Goal: Information Seeking & Learning: Learn about a topic

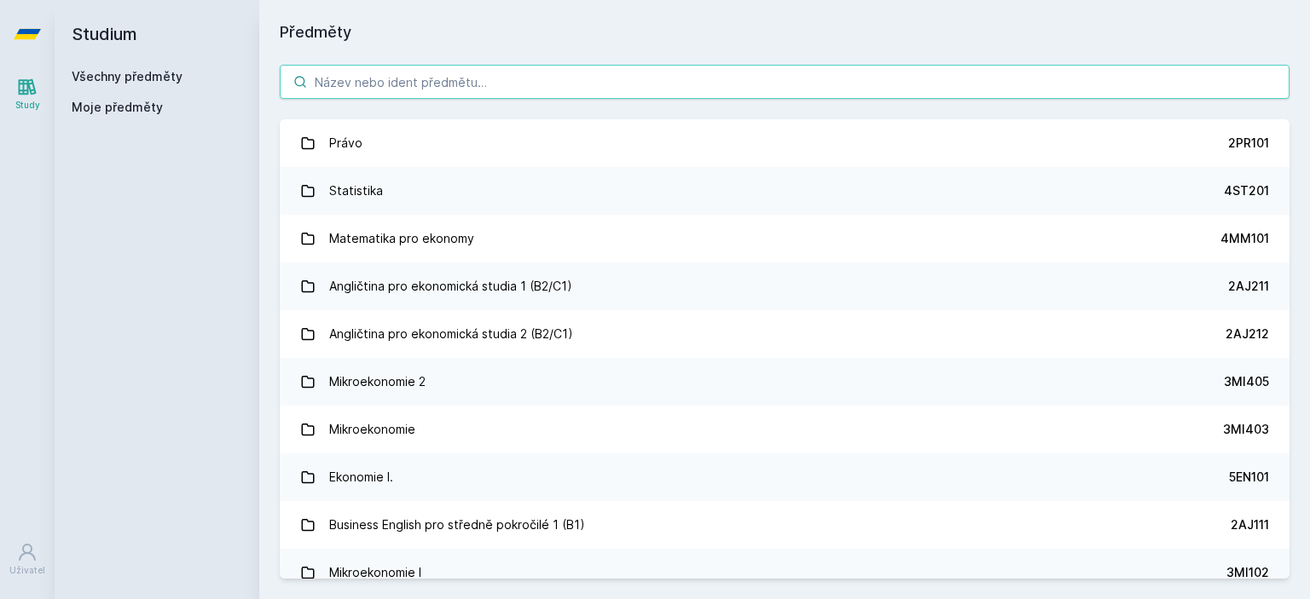
click at [450, 86] on input "search" at bounding box center [785, 82] width 1010 height 34
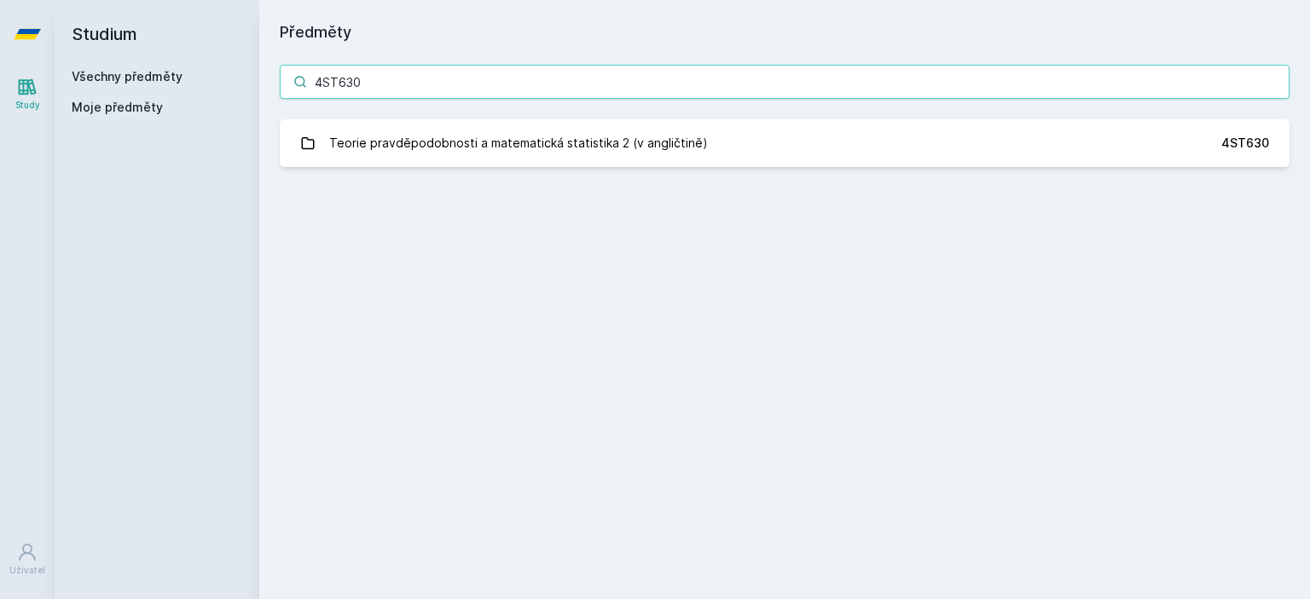
type input "4ST630"
click at [599, 142] on div "Teorie pravděpodobnosti a matematická statistika 2 (v angličtině)" at bounding box center [518, 143] width 379 height 34
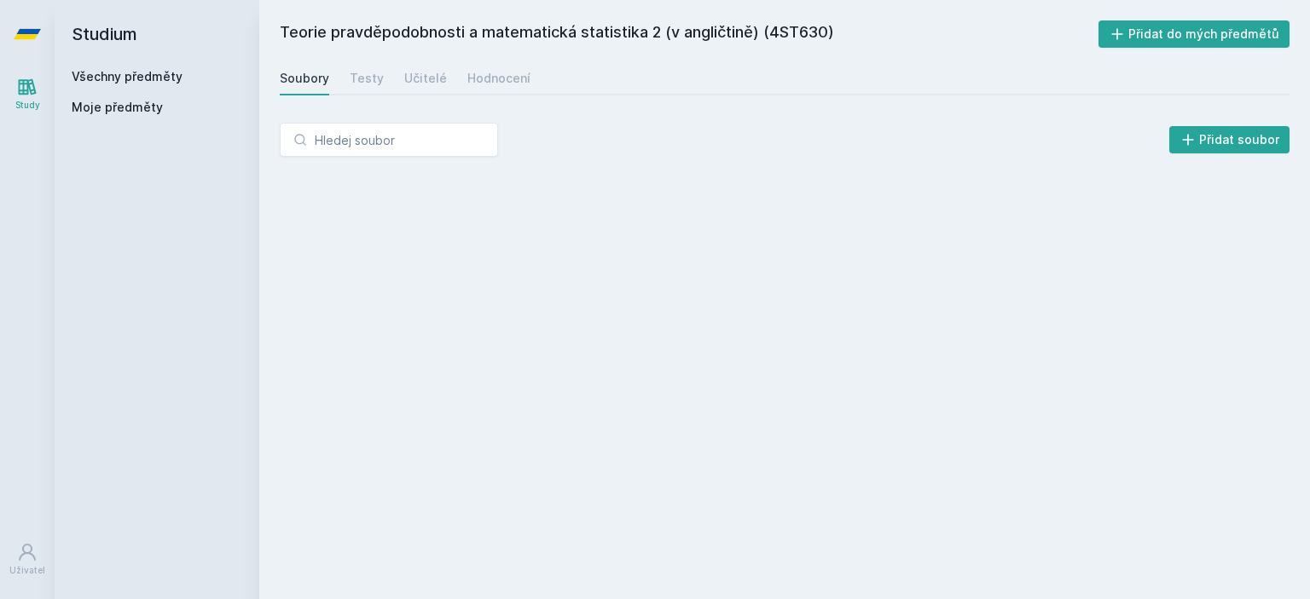
click at [372, 84] on div "Testy" at bounding box center [367, 78] width 34 height 17
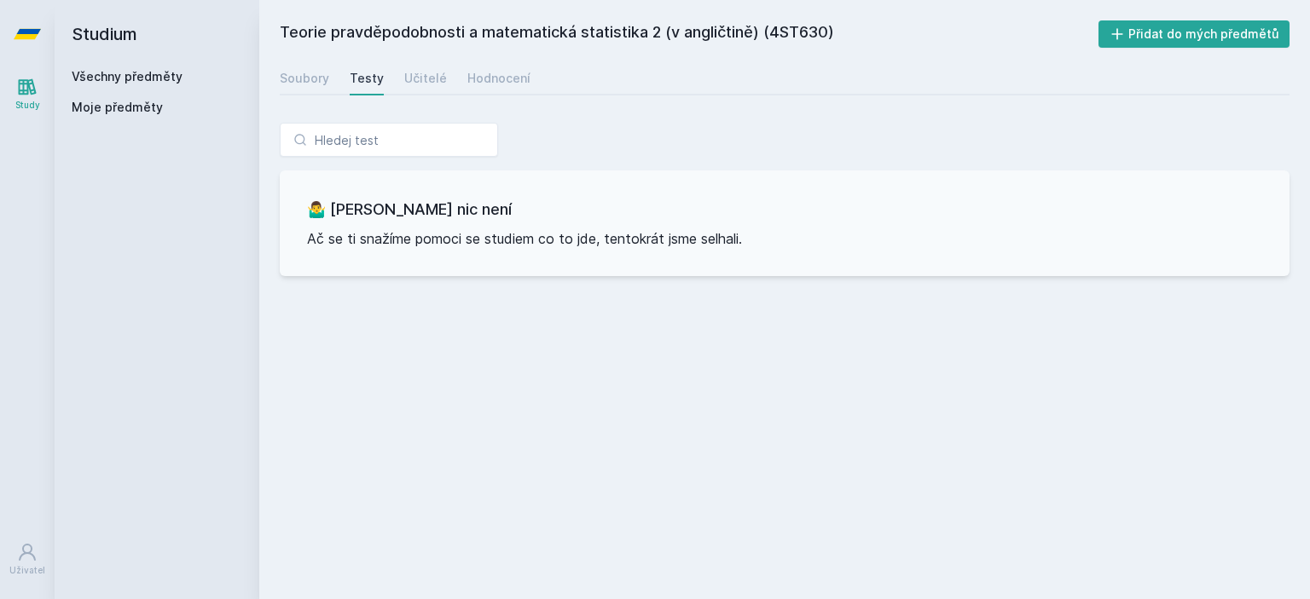
click at [430, 75] on div "Učitelé" at bounding box center [425, 78] width 43 height 17
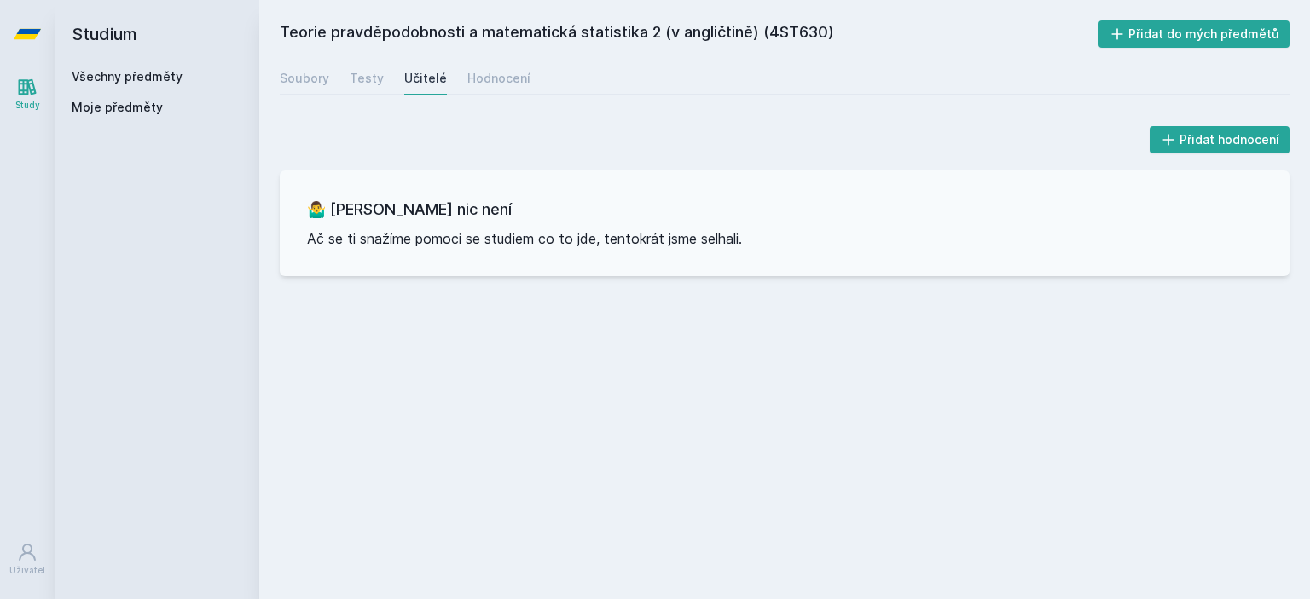
click at [502, 73] on div "Hodnocení" at bounding box center [498, 78] width 63 height 17
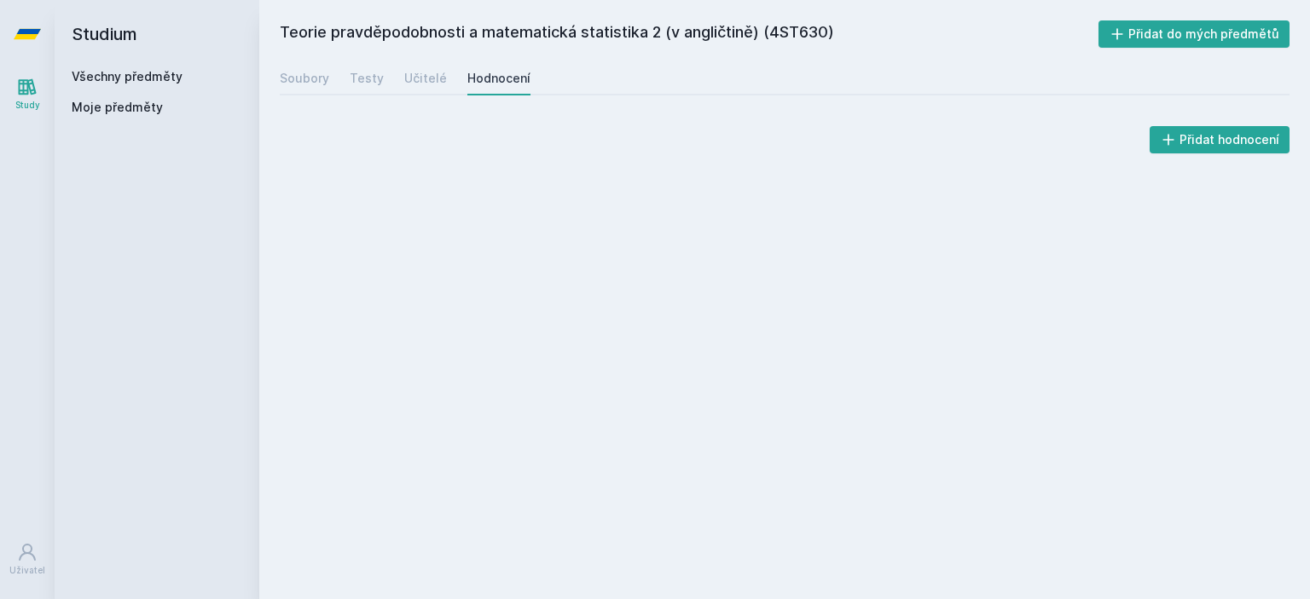
click at [297, 75] on div "Soubory" at bounding box center [304, 78] width 49 height 17
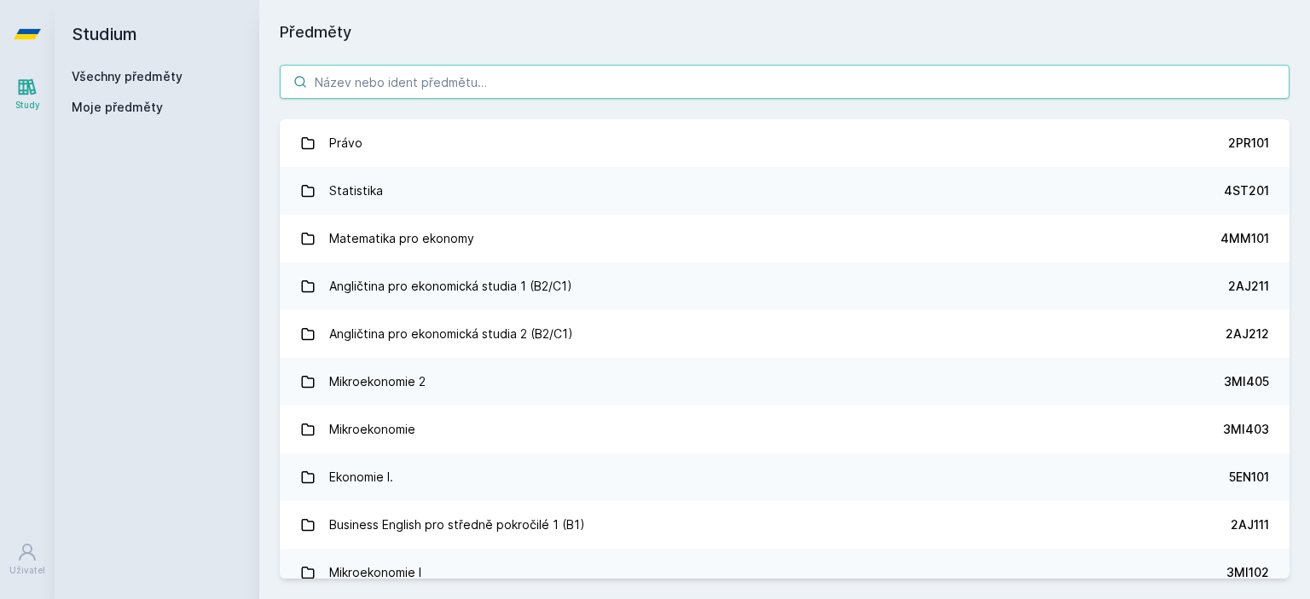
click at [485, 91] on input "search" at bounding box center [785, 82] width 1010 height 34
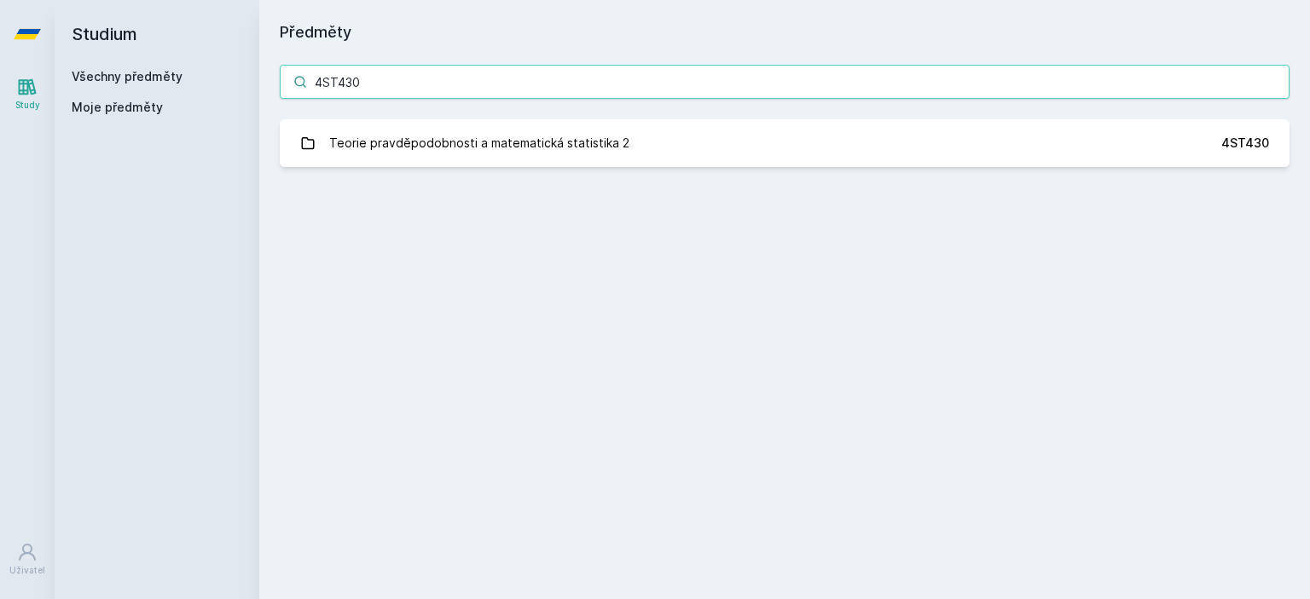
type input "4ST430"
click at [605, 159] on div "Teorie pravděpodobnosti a matematická statistika 2" at bounding box center [479, 143] width 300 height 34
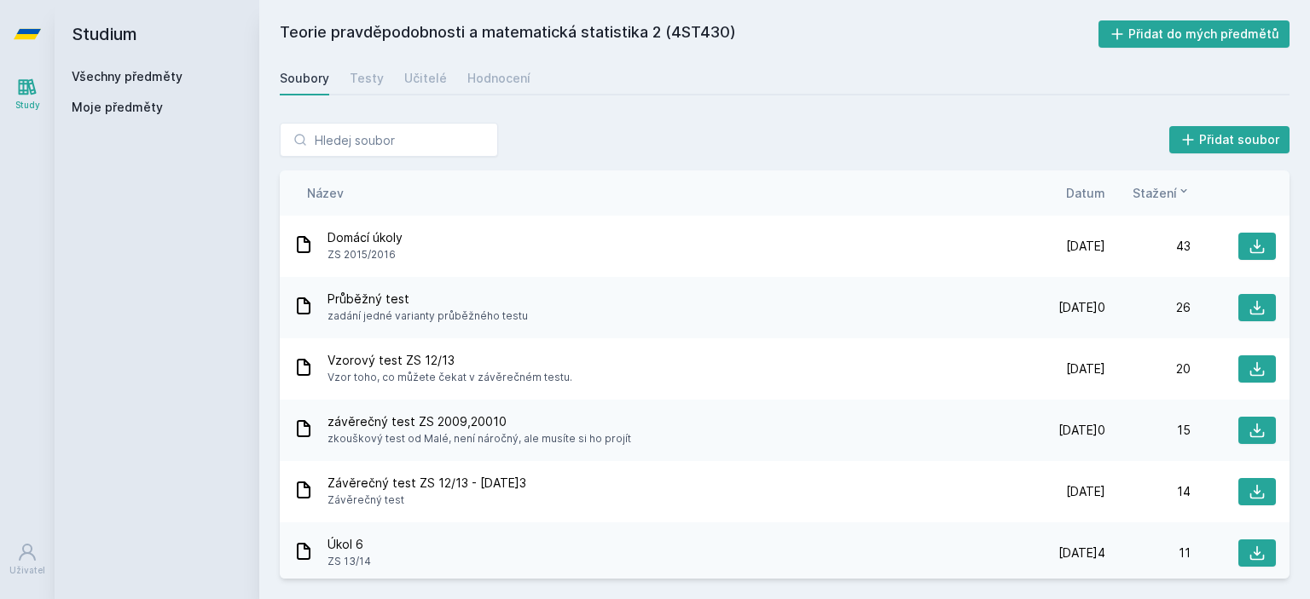
click at [381, 90] on div "Soubory Testy Učitelé Hodnocení" at bounding box center [785, 78] width 1010 height 34
click at [375, 86] on div "Testy" at bounding box center [367, 78] width 34 height 17
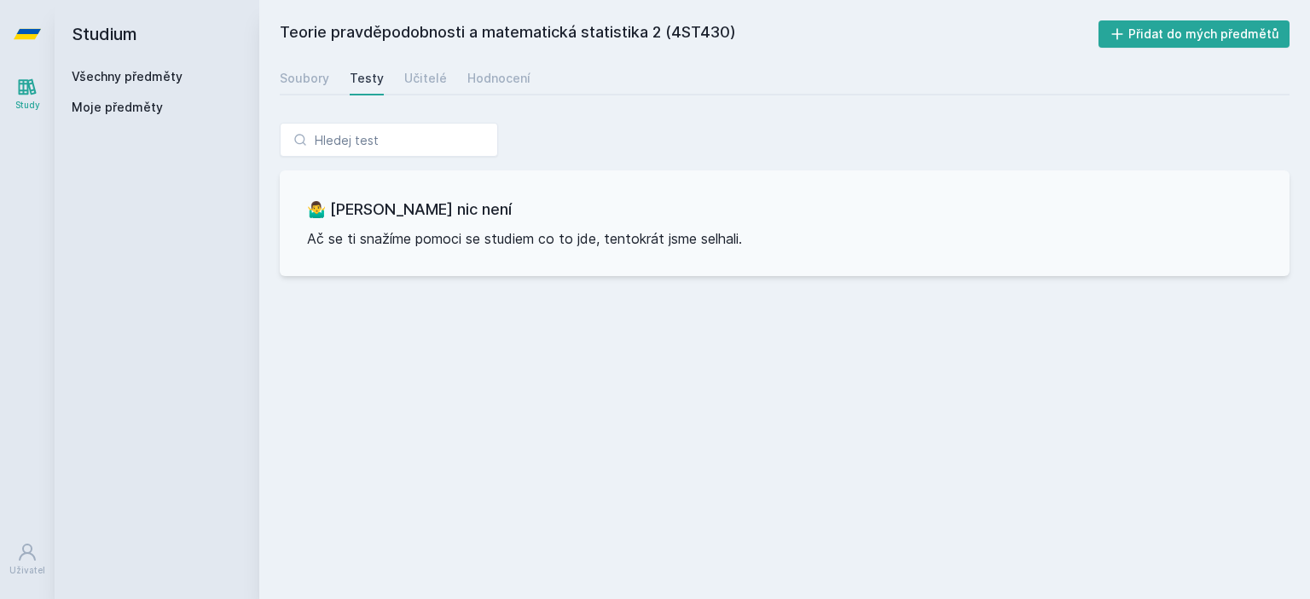
click at [443, 83] on div "Soubory Testy Učitelé Hodnocení" at bounding box center [785, 78] width 1010 height 34
click at [433, 84] on div "Učitelé" at bounding box center [425, 78] width 43 height 17
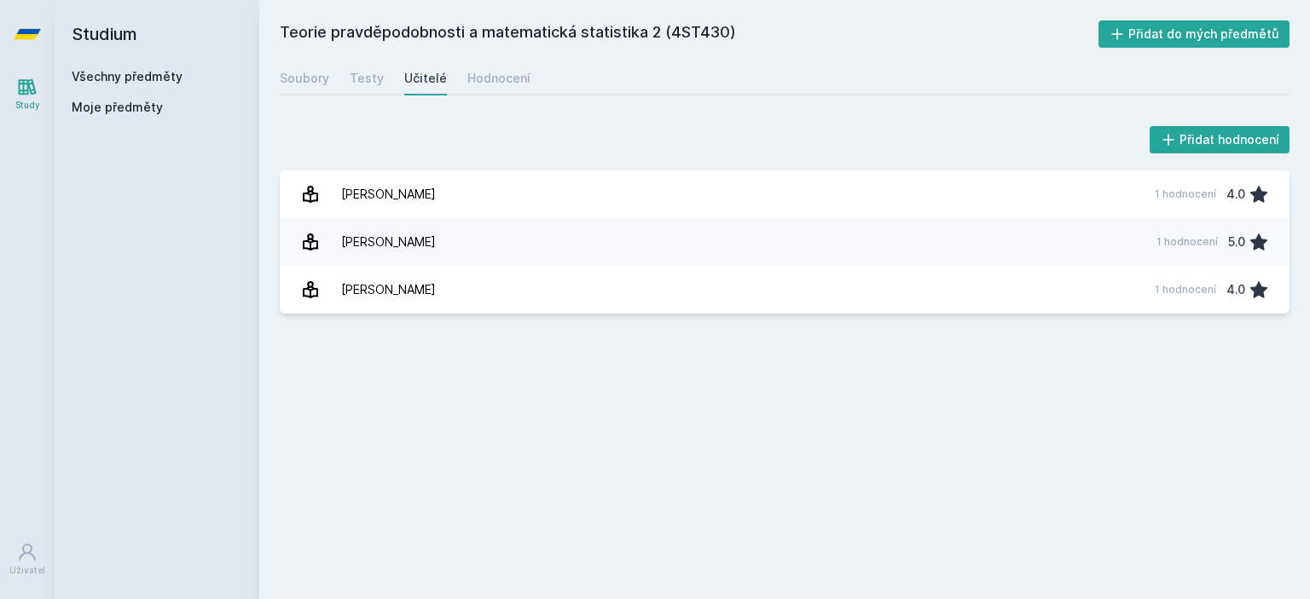
click at [505, 211] on link "[PERSON_NAME] 1 hodnocení 4.0" at bounding box center [785, 195] width 1010 height 48
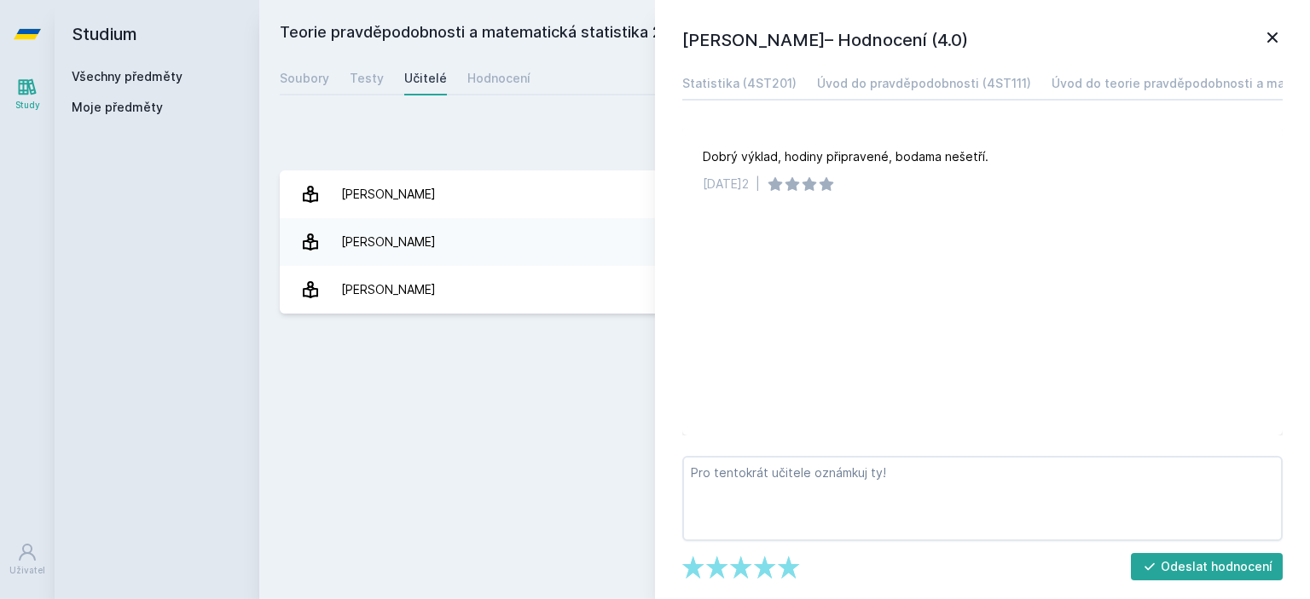
click at [1138, 95] on link "Úvod do teorie pravděpodobnosti a matematické statistiky (4ST220)" at bounding box center [1257, 84] width 413 height 34
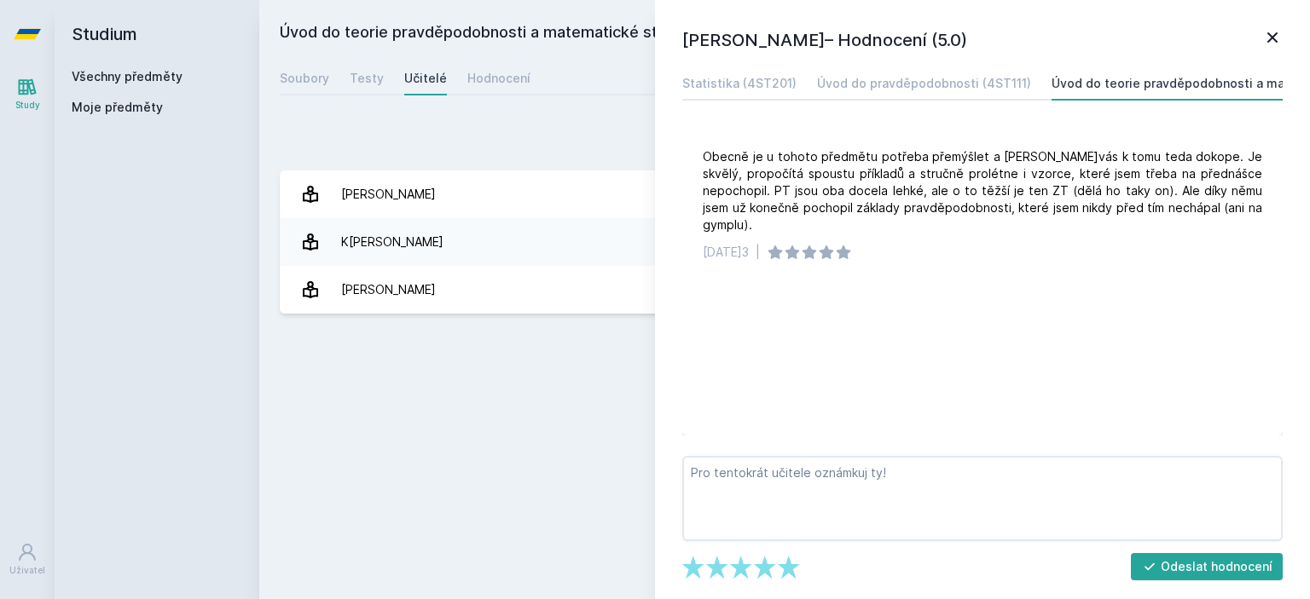
click at [901, 79] on div "Úvod do pravděpodobnosti (4ST111)" at bounding box center [924, 83] width 214 height 17
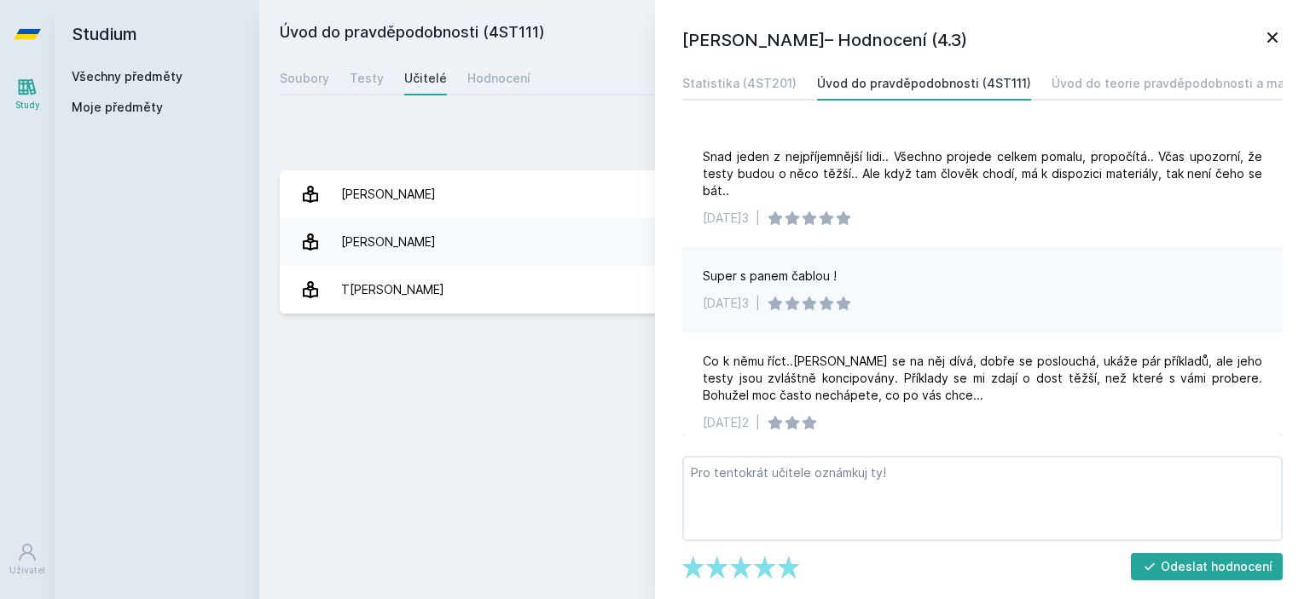
click at [727, 80] on div "Statistika (4ST201)" at bounding box center [739, 83] width 114 height 17
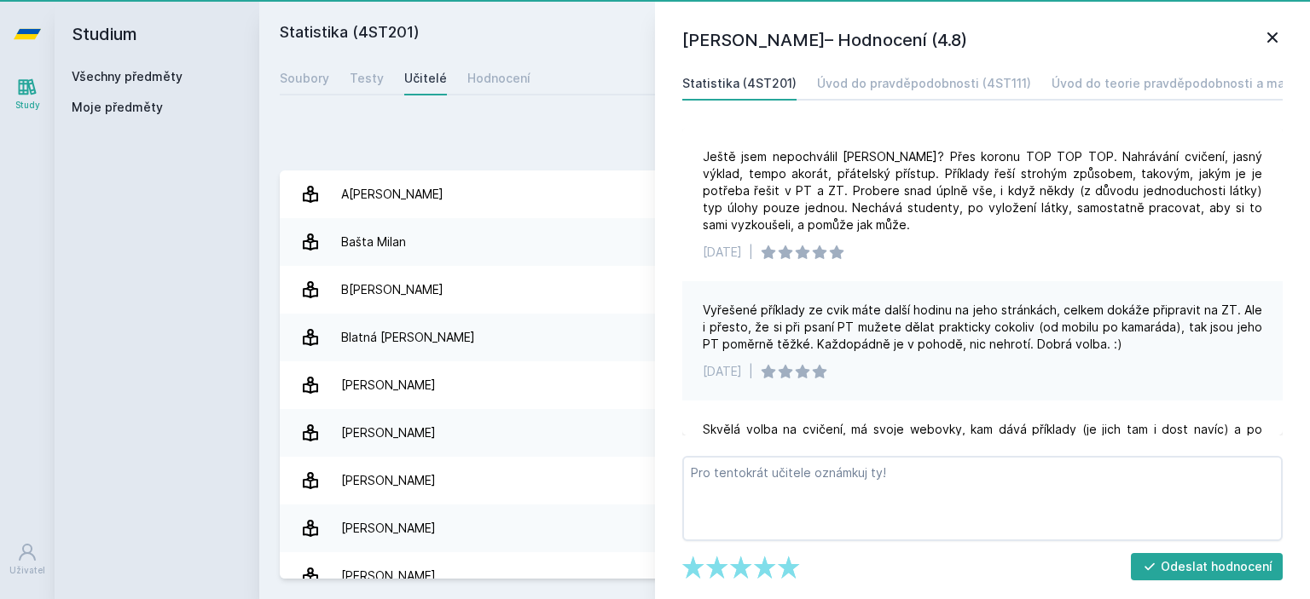
click at [1159, 91] on div "Úvod do teorie pravděpodobnosti a matematické statistiky (4ST220)" at bounding box center [1257, 83] width 413 height 17
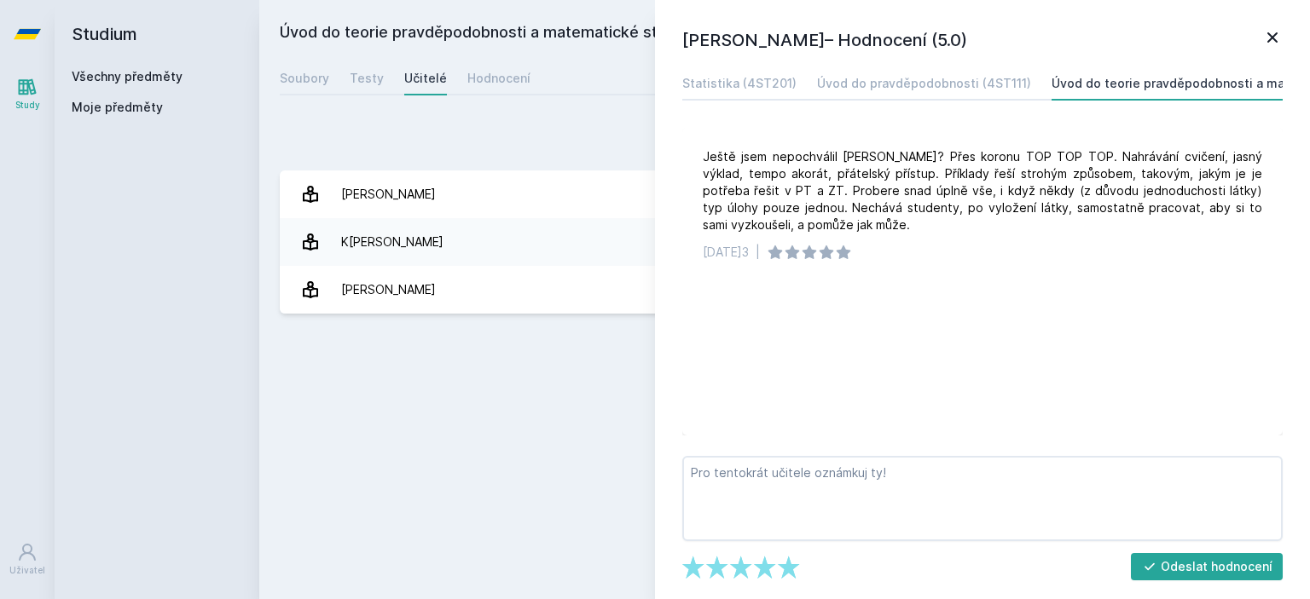
click at [1286, 40] on div "[PERSON_NAME]– Hodnocení (5.0) Statistika (4ST201) Úvod do pravděpodobnosti (4S…" at bounding box center [982, 299] width 655 height 599
click at [1278, 35] on icon at bounding box center [1272, 37] width 20 height 20
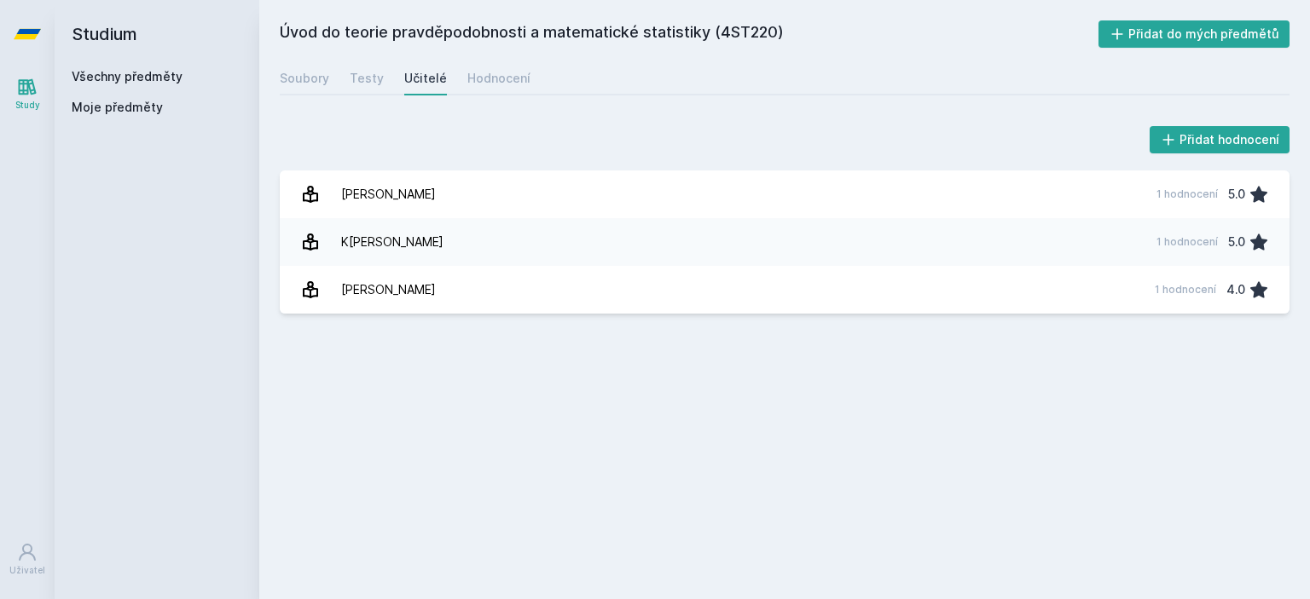
click at [534, 195] on link "[PERSON_NAME] 1 hodnocení 5.0" at bounding box center [785, 195] width 1010 height 48
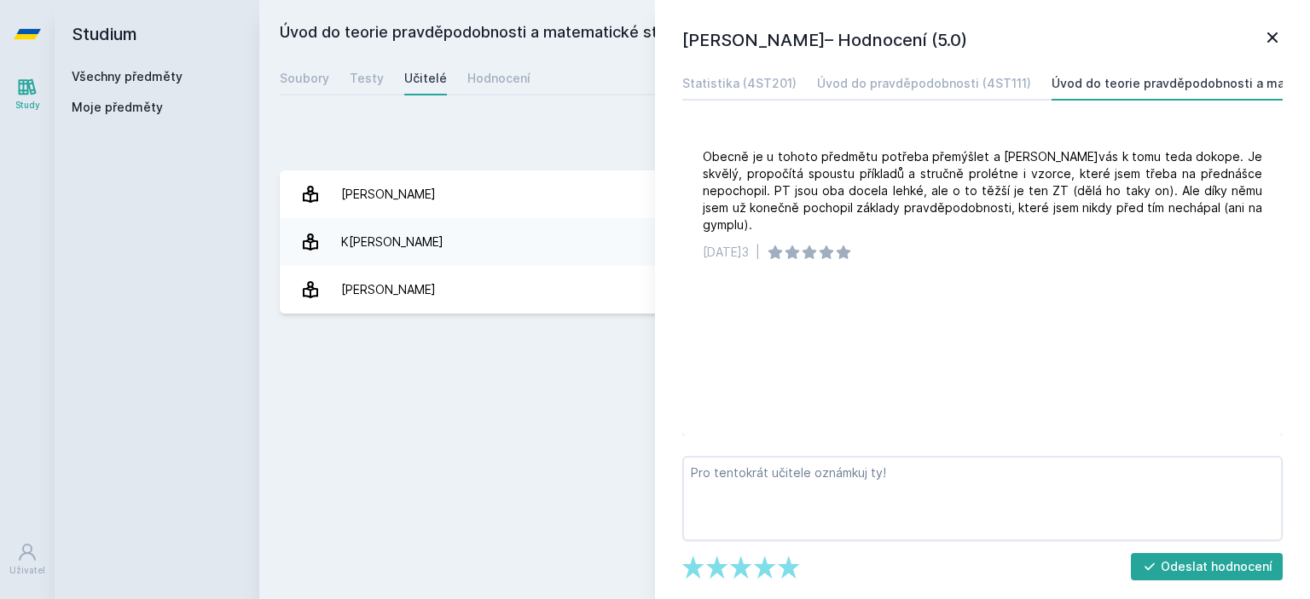
click at [544, 390] on div "Úvod do teorie pravděpodobnosti a matematické statistiky (4ST220) Přidat do mýc…" at bounding box center [785, 299] width 1010 height 559
click at [1276, 34] on icon at bounding box center [1272, 37] width 10 height 10
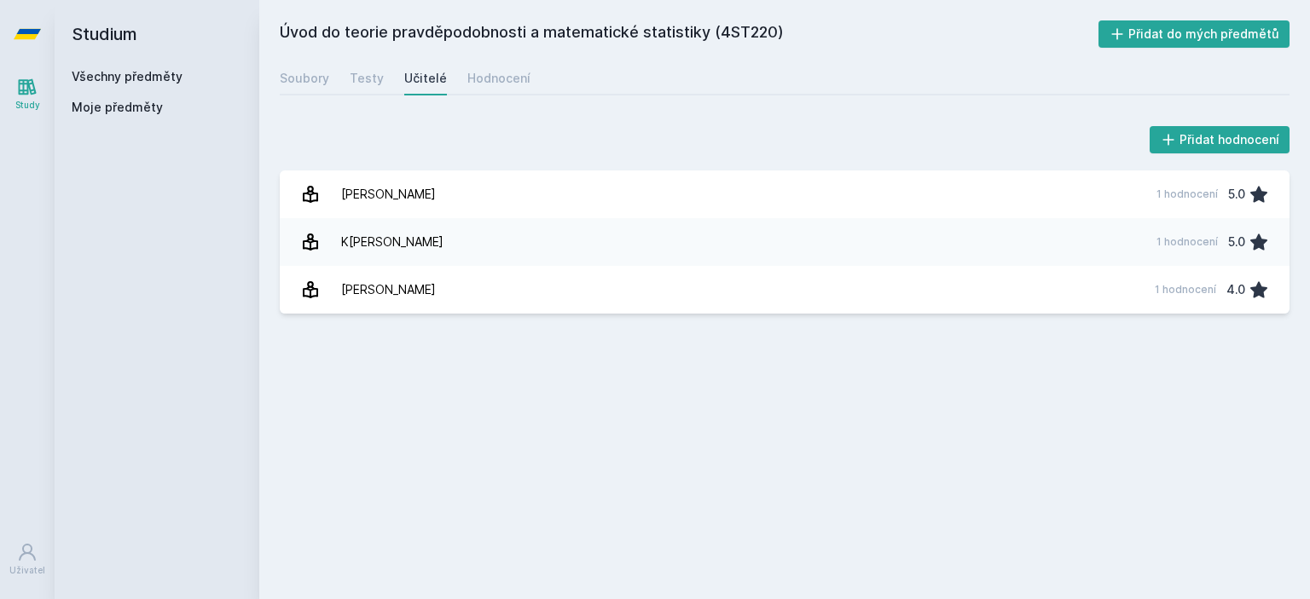
click at [473, 228] on link "K[PERSON_NAME] 1 hodnocení 5.0" at bounding box center [785, 242] width 1010 height 48
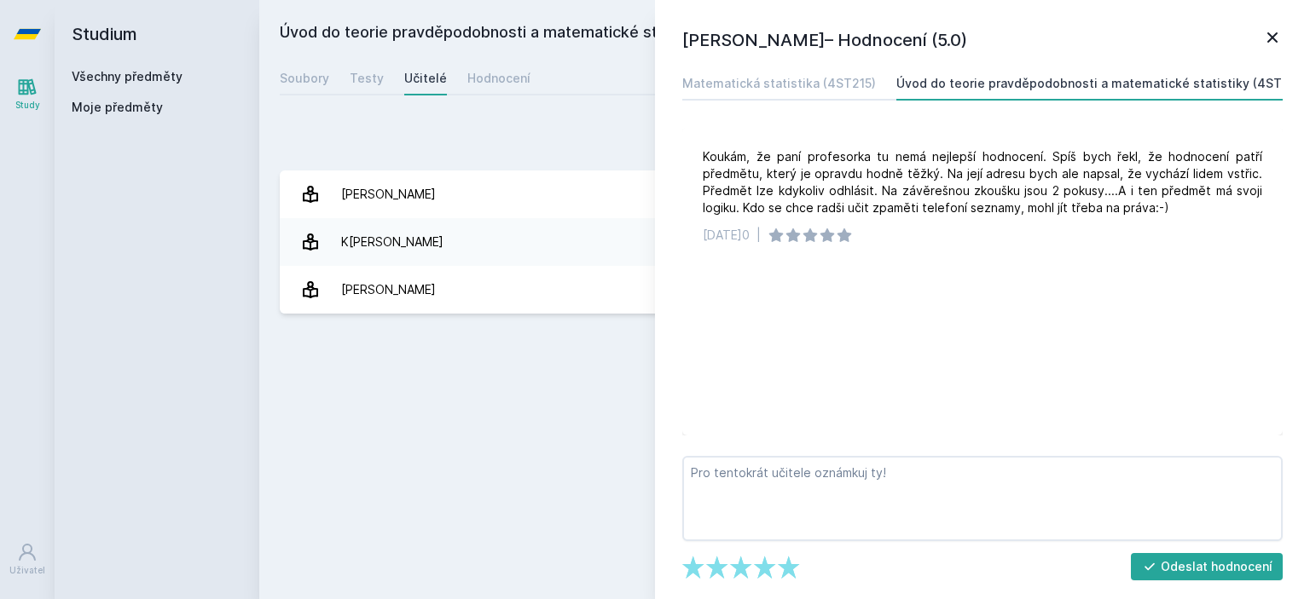
click at [1276, 43] on icon at bounding box center [1272, 37] width 20 height 20
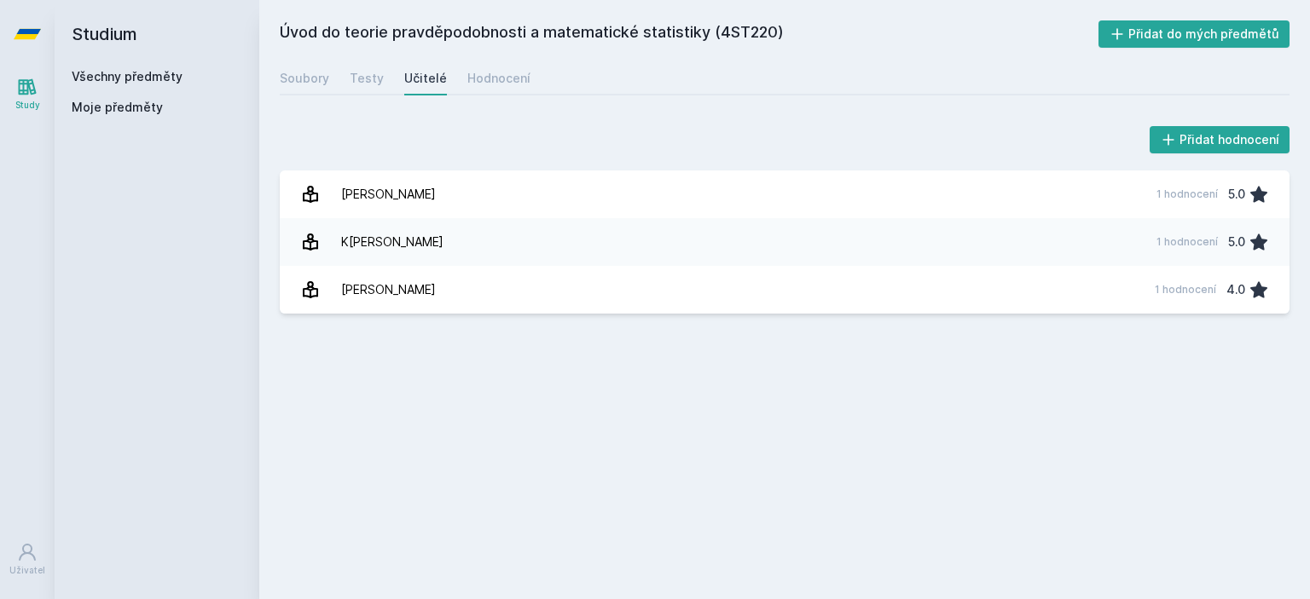
click at [628, 281] on link "[PERSON_NAME] 1 hodnocení 4.0" at bounding box center [785, 290] width 1010 height 48
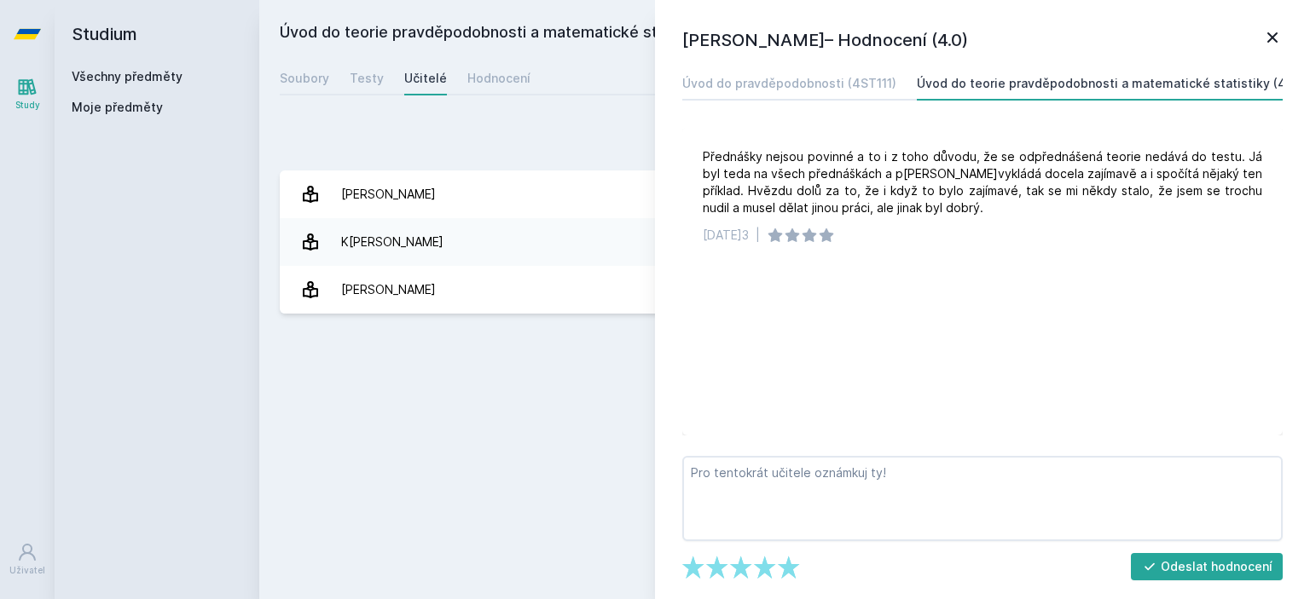
click at [1267, 43] on icon at bounding box center [1272, 37] width 20 height 20
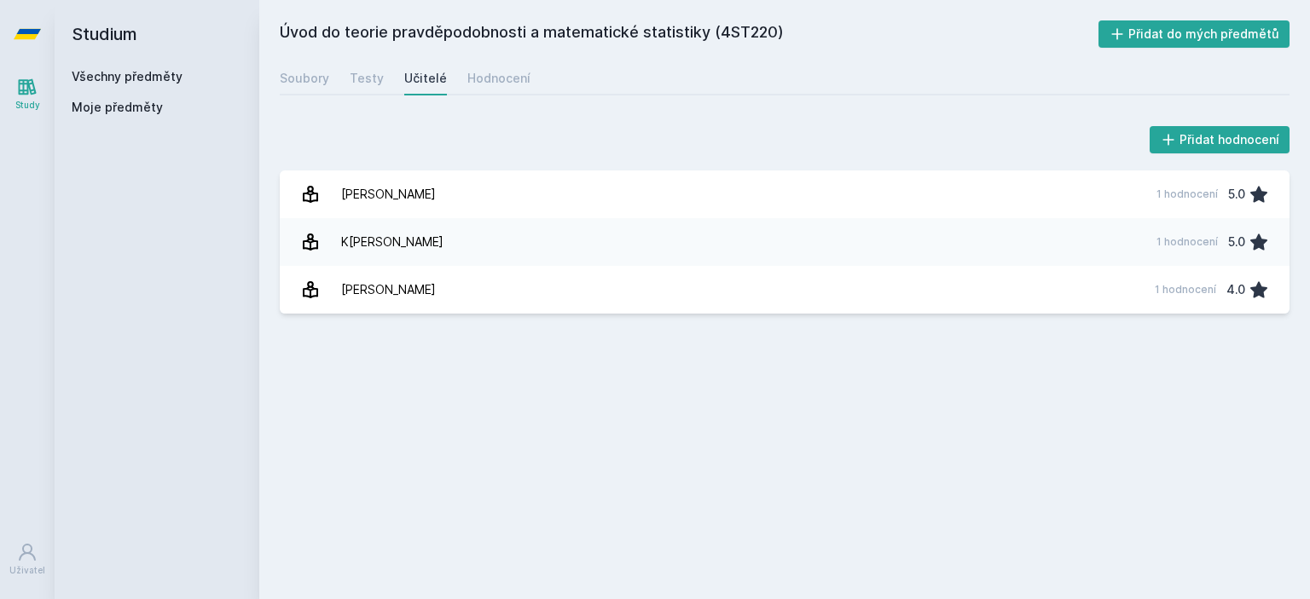
click at [683, 175] on link "[PERSON_NAME] 1 hodnocení 5.0" at bounding box center [785, 195] width 1010 height 48
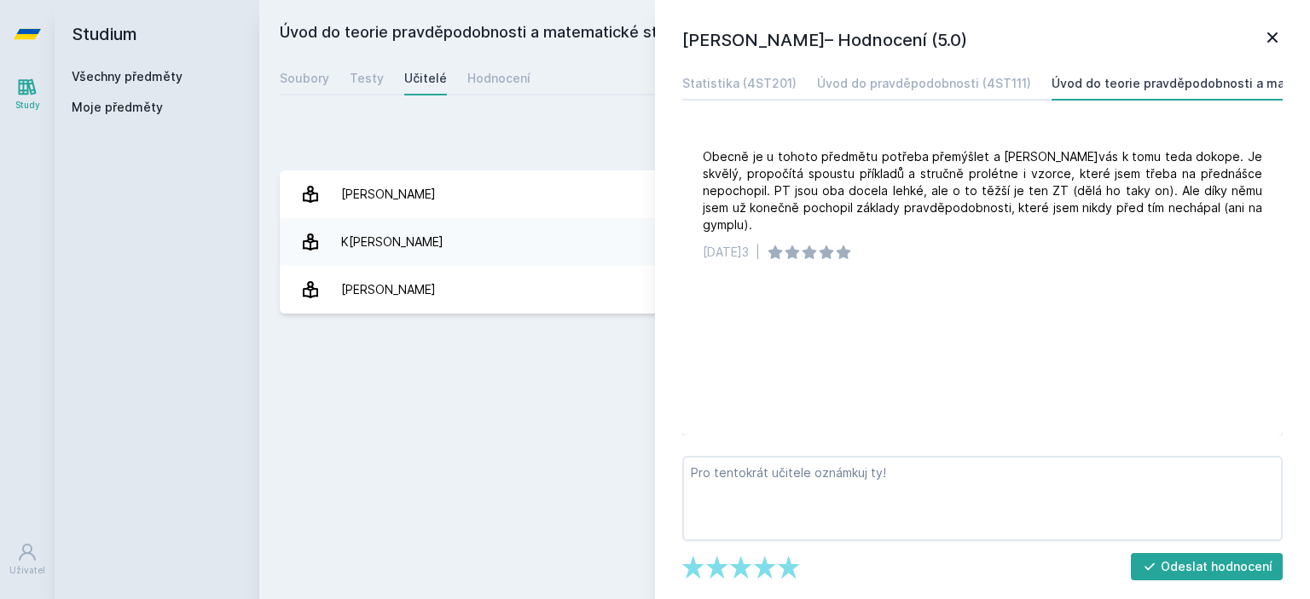
drag, startPoint x: 1238, startPoint y: 23, endPoint x: 1224, endPoint y: 32, distance: 17.3
click at [1237, 23] on div "[PERSON_NAME]– Hodnocení (5.0) Statistika (4ST201) Úvod do pravděpodobnosti (4S…" at bounding box center [982, 299] width 655 height 599
click at [1273, 34] on icon at bounding box center [1272, 37] width 20 height 20
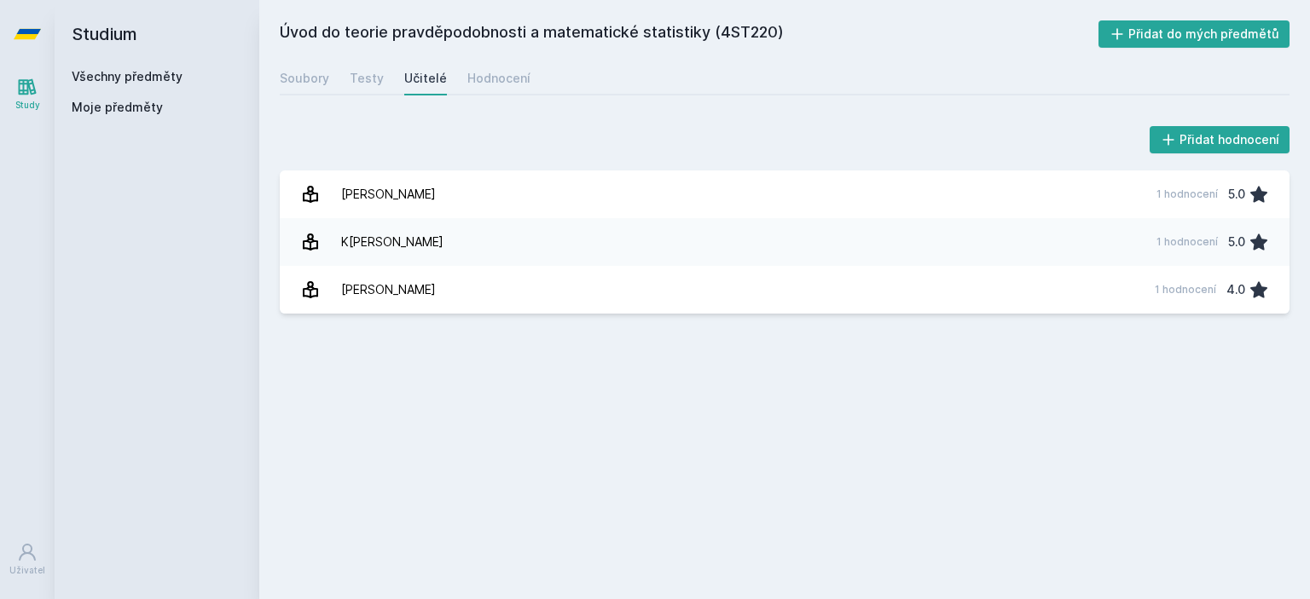
click at [518, 78] on div "Hodnocení" at bounding box center [498, 78] width 63 height 17
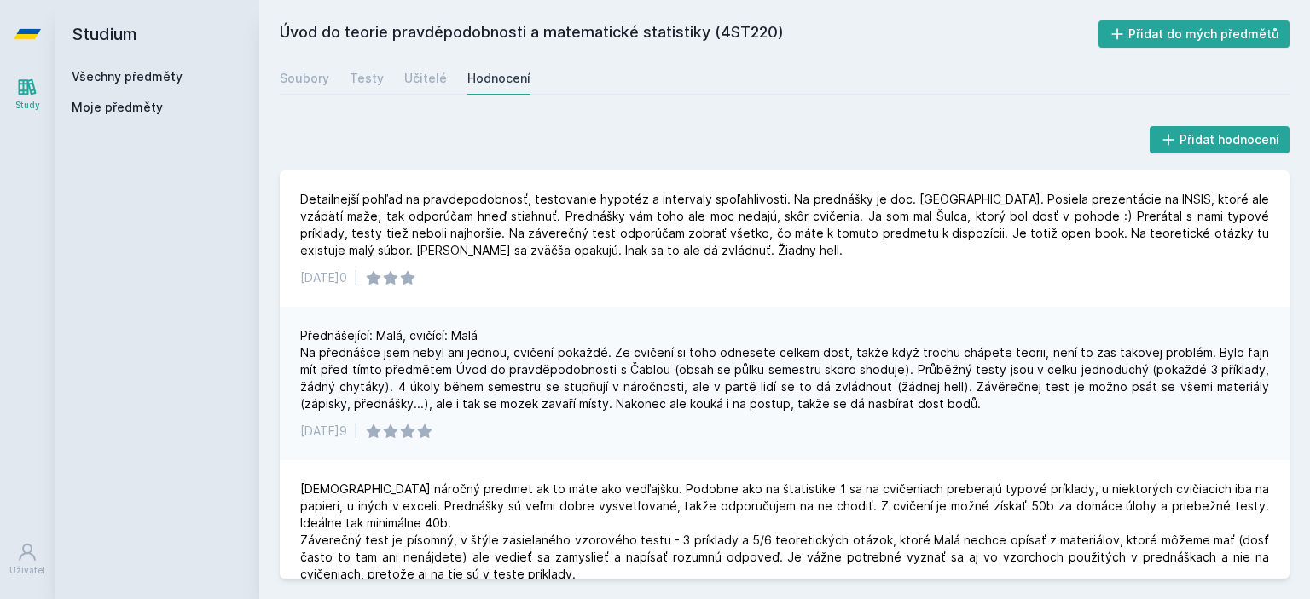
click at [123, 34] on h2 "Studium" at bounding box center [157, 34] width 171 height 68
click at [129, 67] on h2 "Studium" at bounding box center [157, 34] width 171 height 68
click at [136, 71] on link "Všechny předměty" at bounding box center [127, 76] width 111 height 14
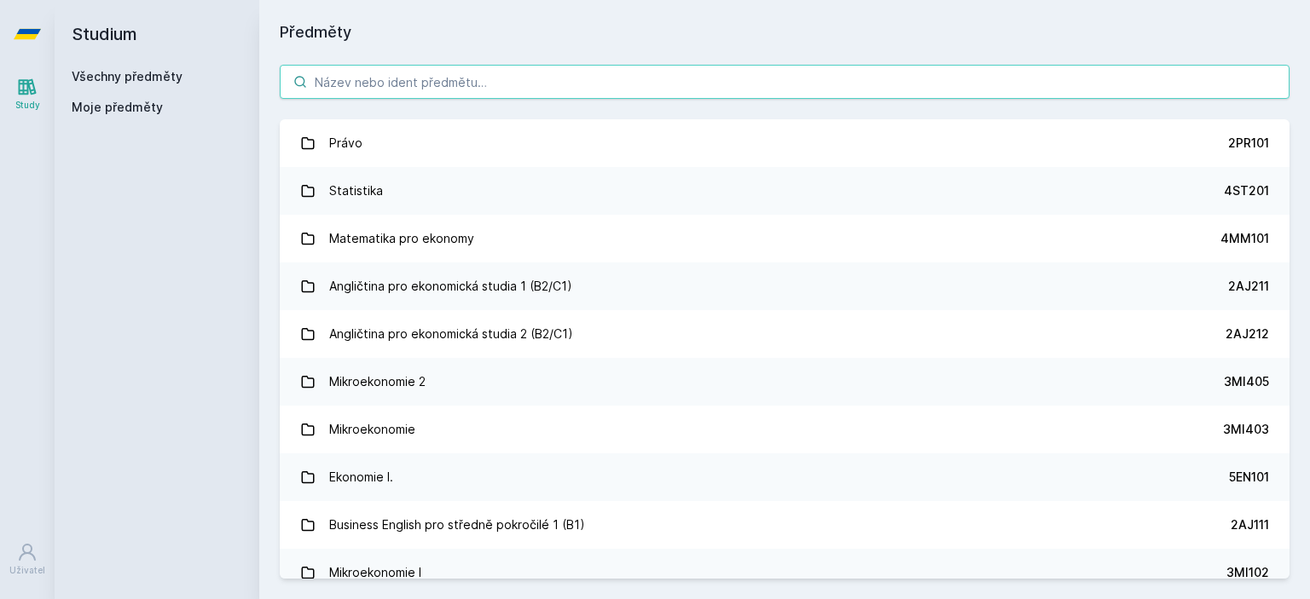
click at [555, 87] on input "search" at bounding box center [785, 82] width 1010 height 34
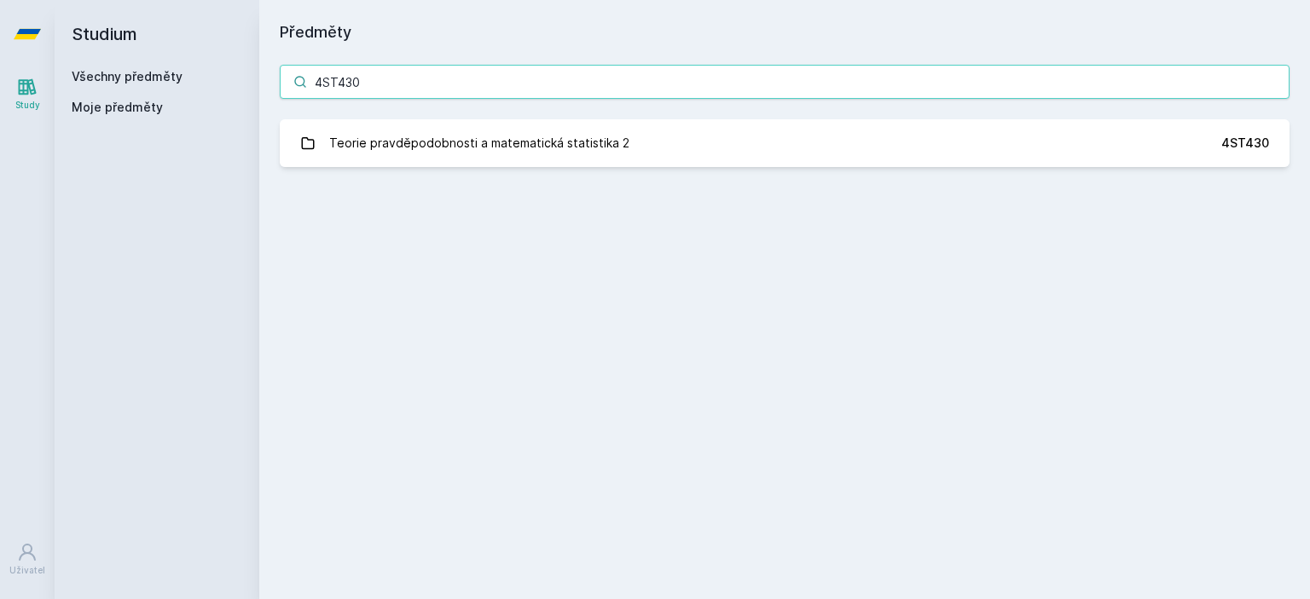
type input "4ST430"
click at [593, 149] on div "Teorie pravděpodobnosti a matematická statistika 2" at bounding box center [479, 143] width 300 height 34
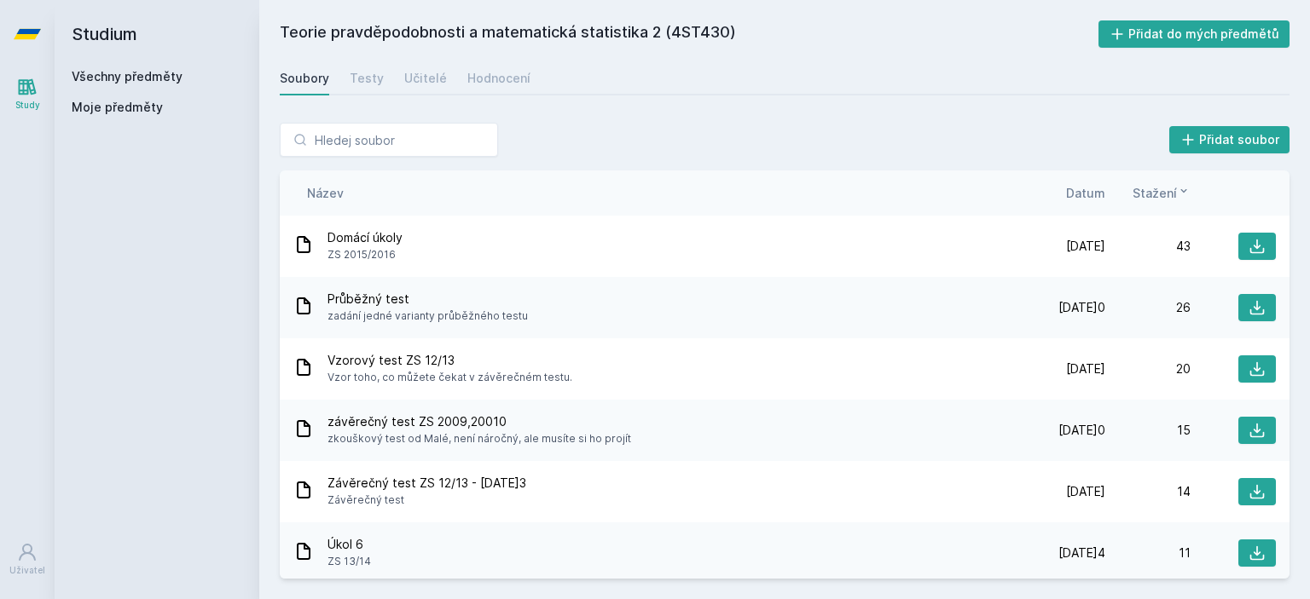
click at [508, 84] on div "Hodnocení" at bounding box center [498, 78] width 63 height 17
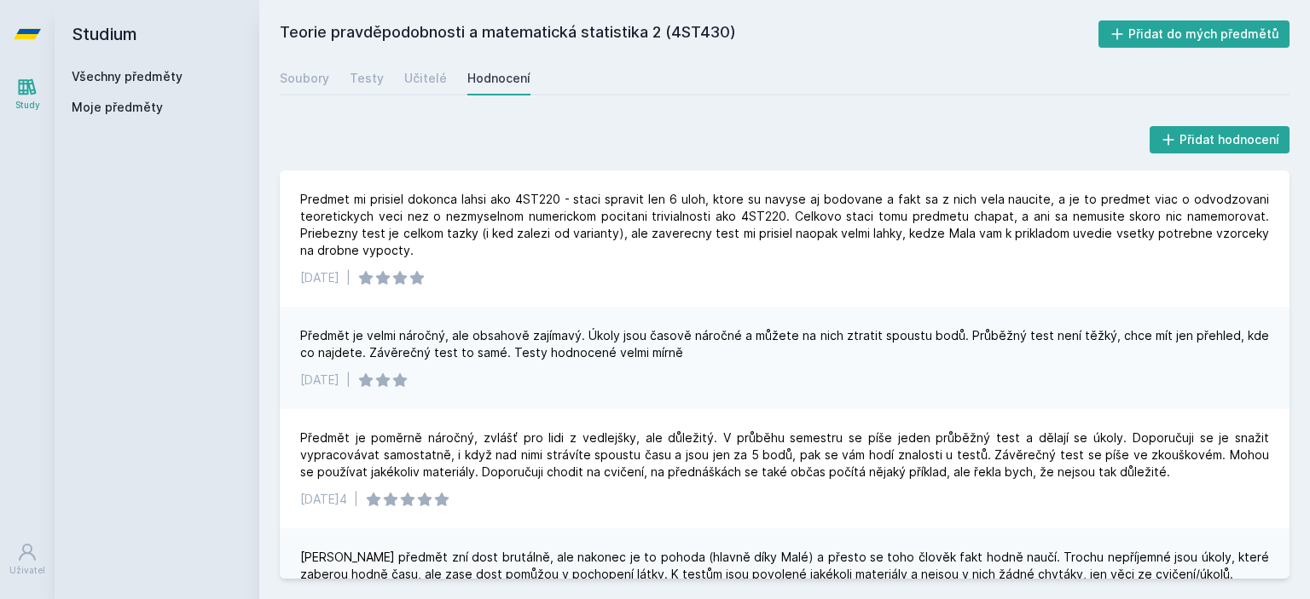
click at [97, 23] on h2 "Studium" at bounding box center [157, 34] width 171 height 68
